Goal: Information Seeking & Learning: Find contact information

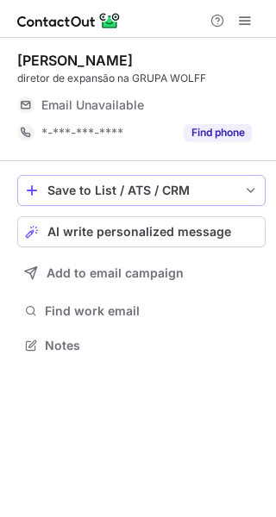
scroll to position [334, 276]
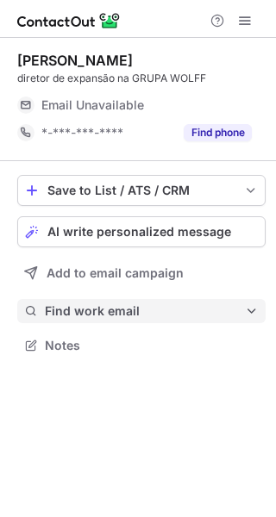
click at [84, 303] on button "Find work email" at bounding box center [141, 311] width 248 height 24
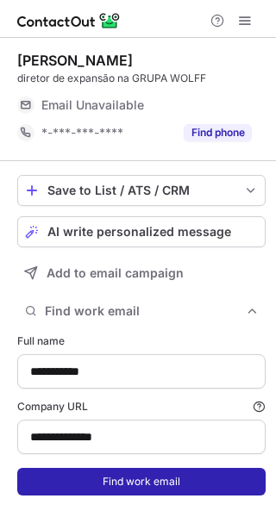
click at [109, 481] on button "Find work email" at bounding box center [141, 482] width 248 height 28
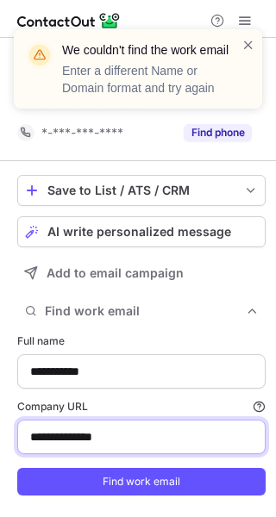
click at [127, 437] on input "**********" at bounding box center [141, 437] width 248 height 34
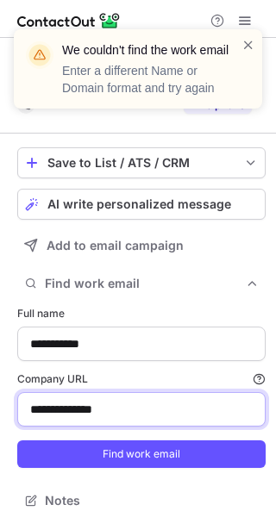
scroll to position [489, 264]
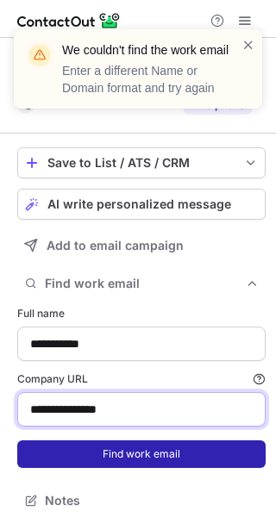
type input "**********"
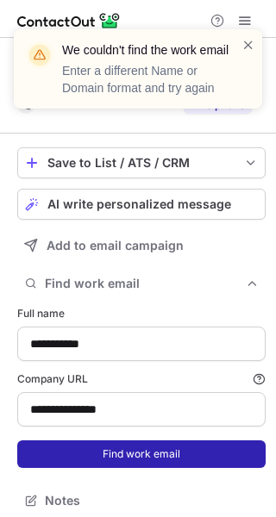
click at [129, 455] on button "Find work email" at bounding box center [141, 455] width 248 height 28
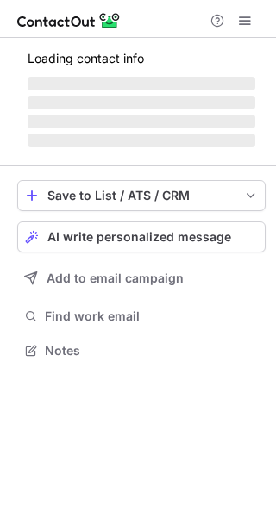
scroll to position [361, 276]
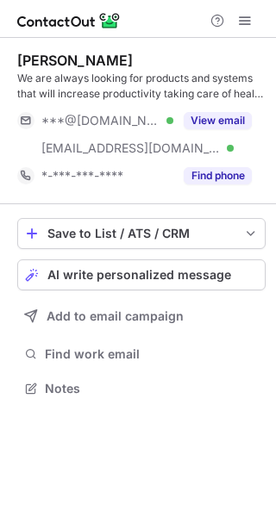
scroll to position [377, 276]
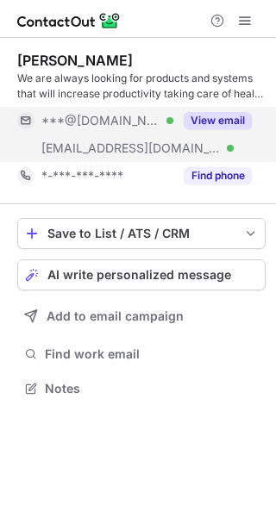
click at [209, 117] on button "View email" at bounding box center [218, 120] width 68 height 17
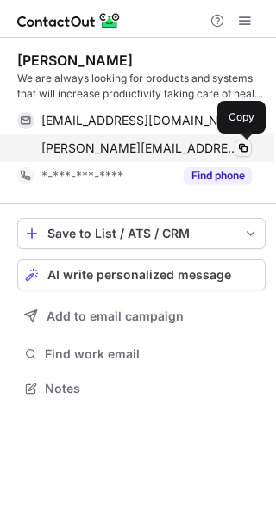
click at [245, 147] on span at bounding box center [243, 148] width 14 height 14
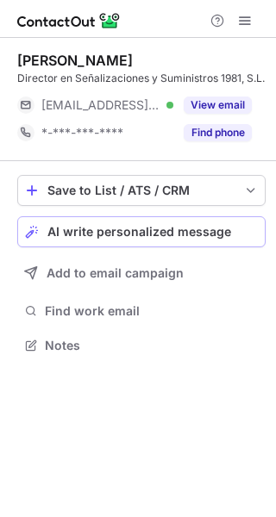
scroll to position [334, 276]
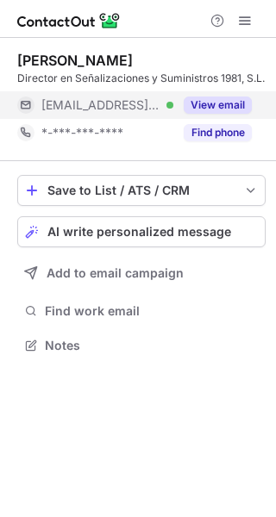
click at [201, 102] on button "View email" at bounding box center [218, 105] width 68 height 17
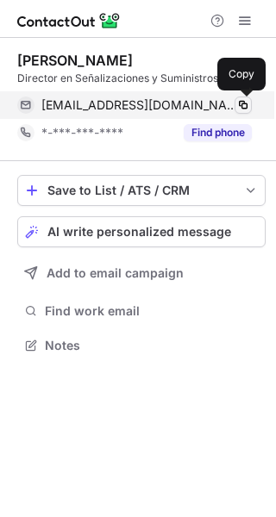
click at [245, 103] on span at bounding box center [243, 105] width 14 height 14
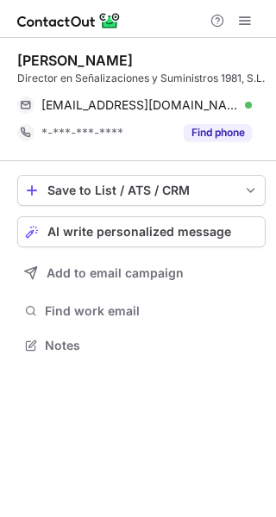
scroll to position [334, 276]
